Goal: Information Seeking & Learning: Learn about a topic

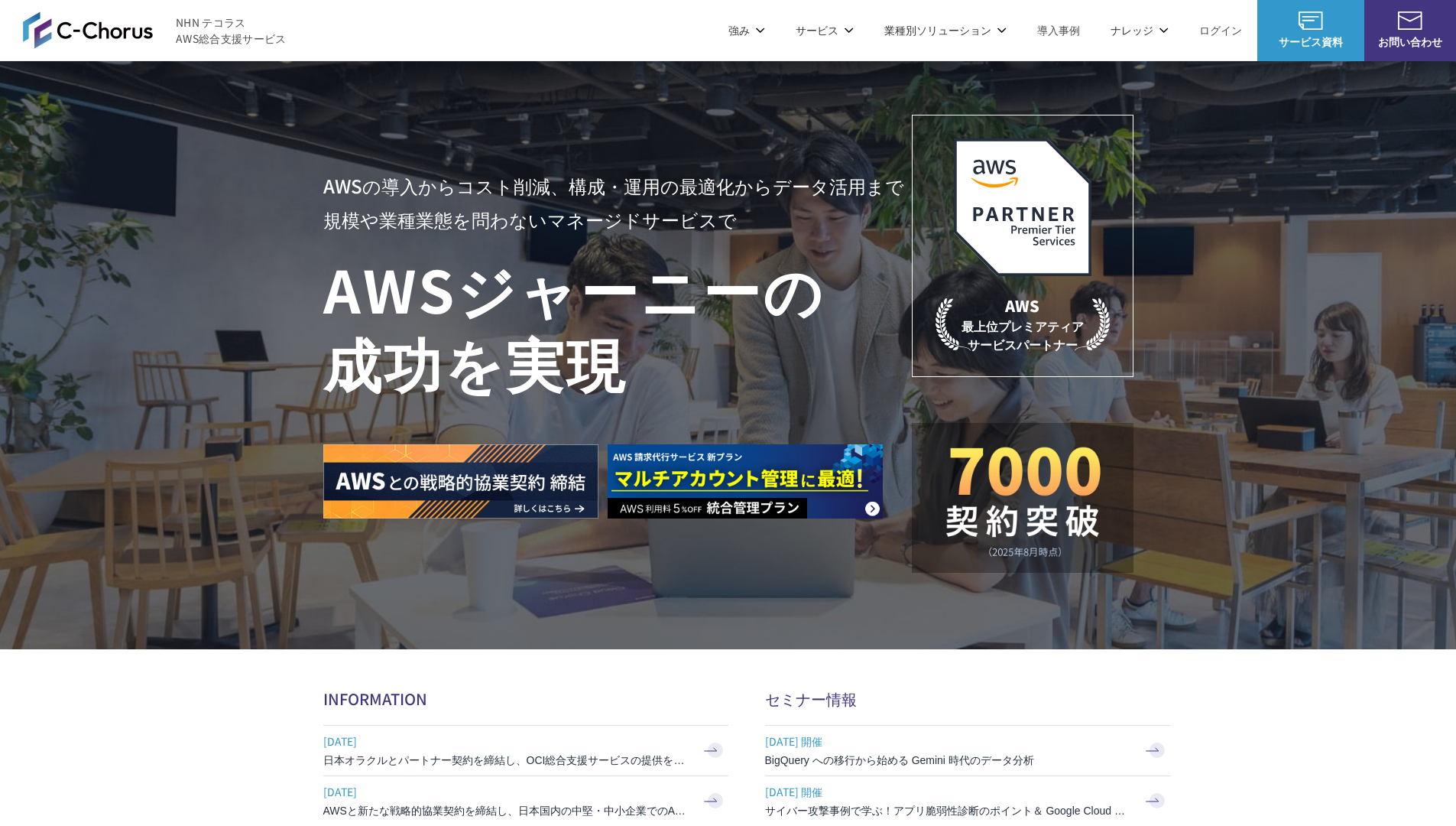
scroll to position [4460, 0]
